Goal: Find specific page/section: Find specific page/section

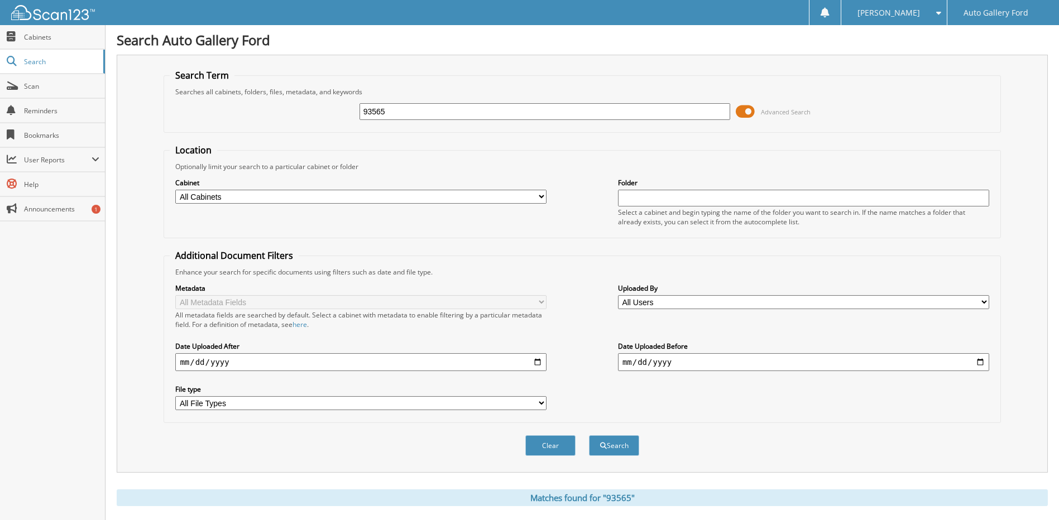
click at [340, 117] on div "93565 Advanced Search" at bounding box center [582, 112] width 825 height 30
type input "u3679"
click at [589, 435] on button "Search" at bounding box center [614, 445] width 50 height 21
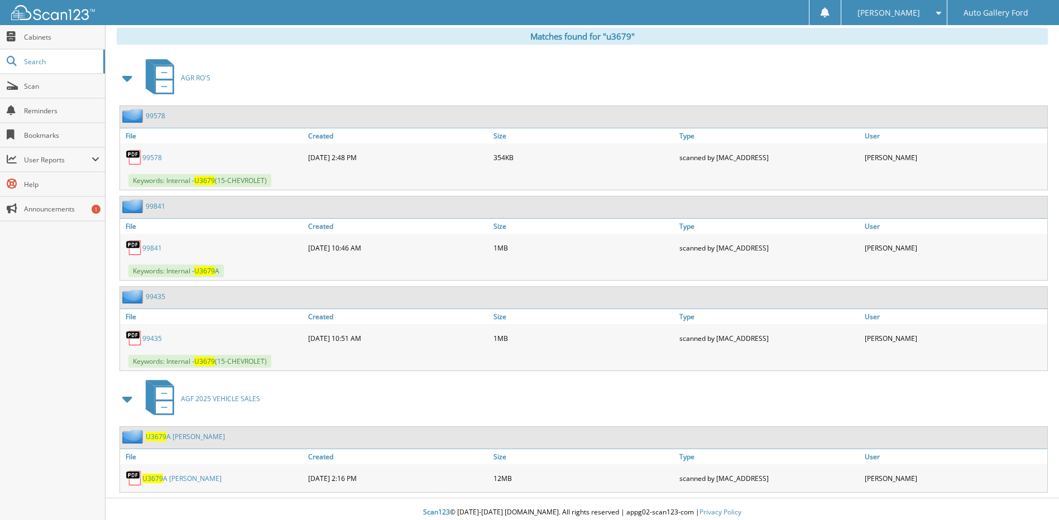
scroll to position [468, 0]
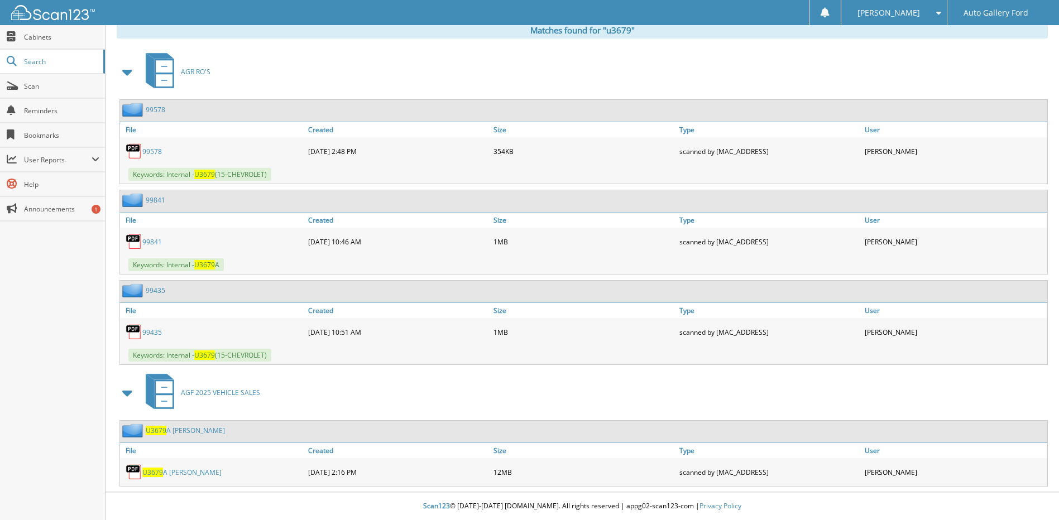
click at [182, 428] on link "U3679 A [PERSON_NAME]" at bounding box center [185, 430] width 79 height 9
